Goal: Check status: Check status

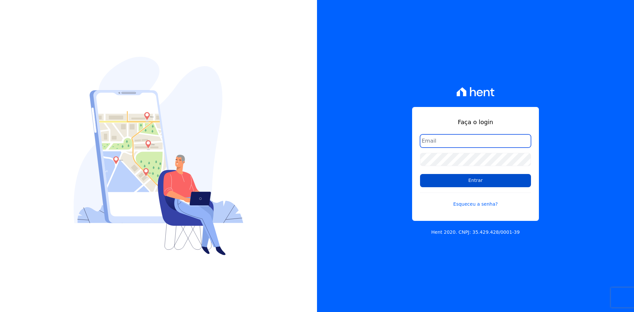
type input "[EMAIL_ADDRESS][DOMAIN_NAME]"
click at [456, 185] on input "Entrar" at bounding box center [475, 180] width 111 height 13
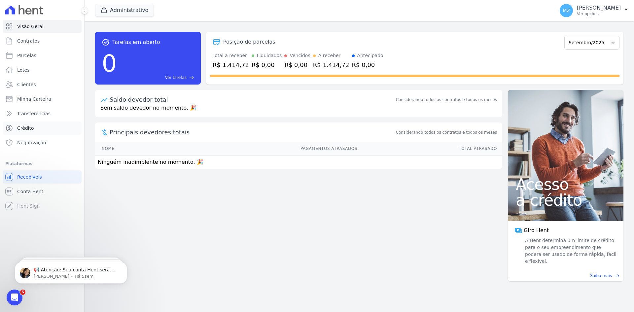
click at [25, 131] on span "Crédito" at bounding box center [25, 128] width 17 height 7
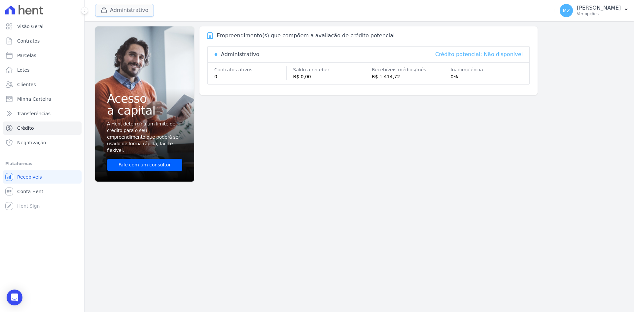
click at [113, 10] on button "Administrativo" at bounding box center [124, 10] width 59 height 13
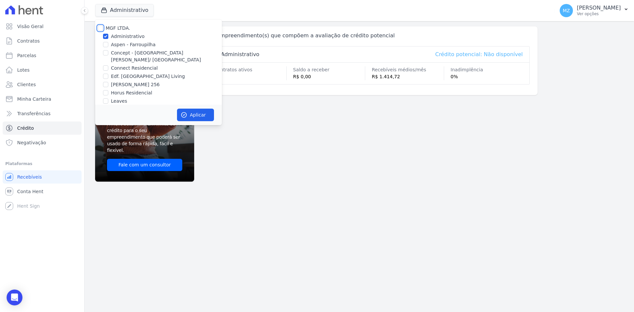
click at [100, 28] on input "MGF LTDA." at bounding box center [100, 27] width 5 height 5
checkbox input "true"
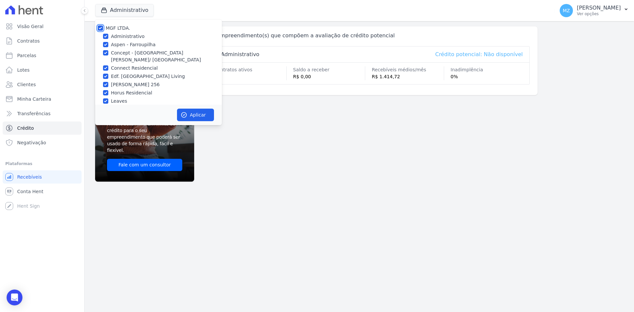
checkbox input "true"
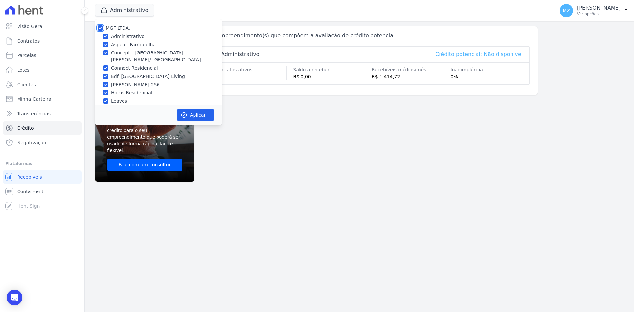
checkbox input "true"
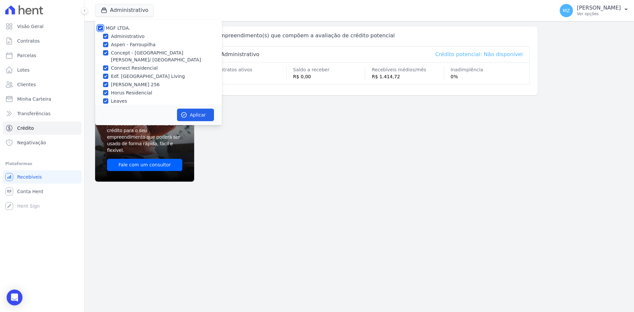
checkbox input "true"
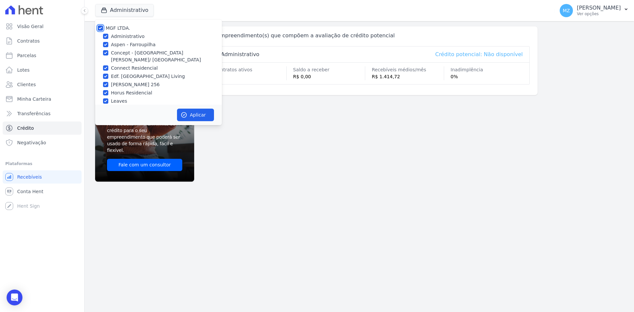
checkbox input "true"
click at [189, 113] on button "Aplicar" at bounding box center [195, 115] width 37 height 13
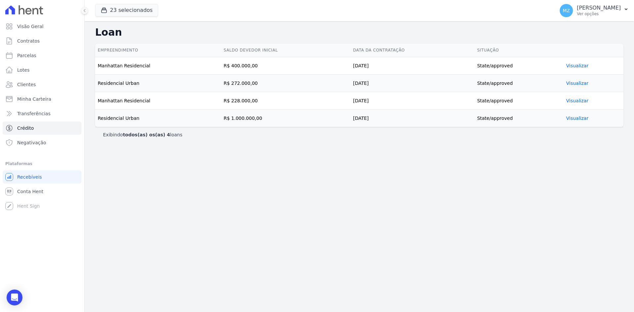
click at [573, 67] on link "Visualizar" at bounding box center [577, 65] width 22 height 5
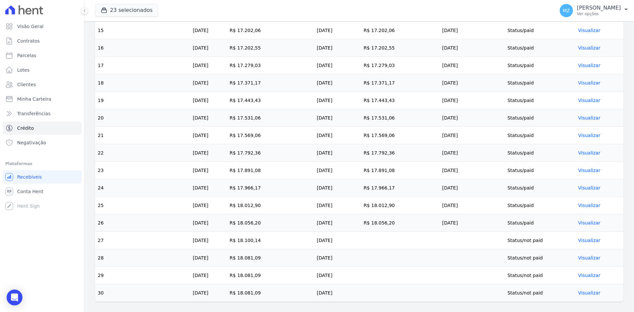
scroll to position [468, 0]
click at [593, 241] on link "Visualizar" at bounding box center [589, 239] width 22 height 5
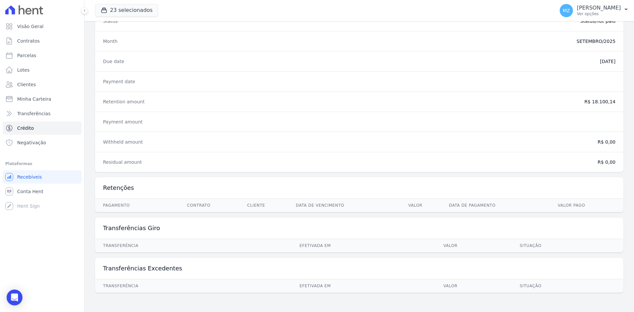
scroll to position [69, 0]
